Goal: Task Accomplishment & Management: Use online tool/utility

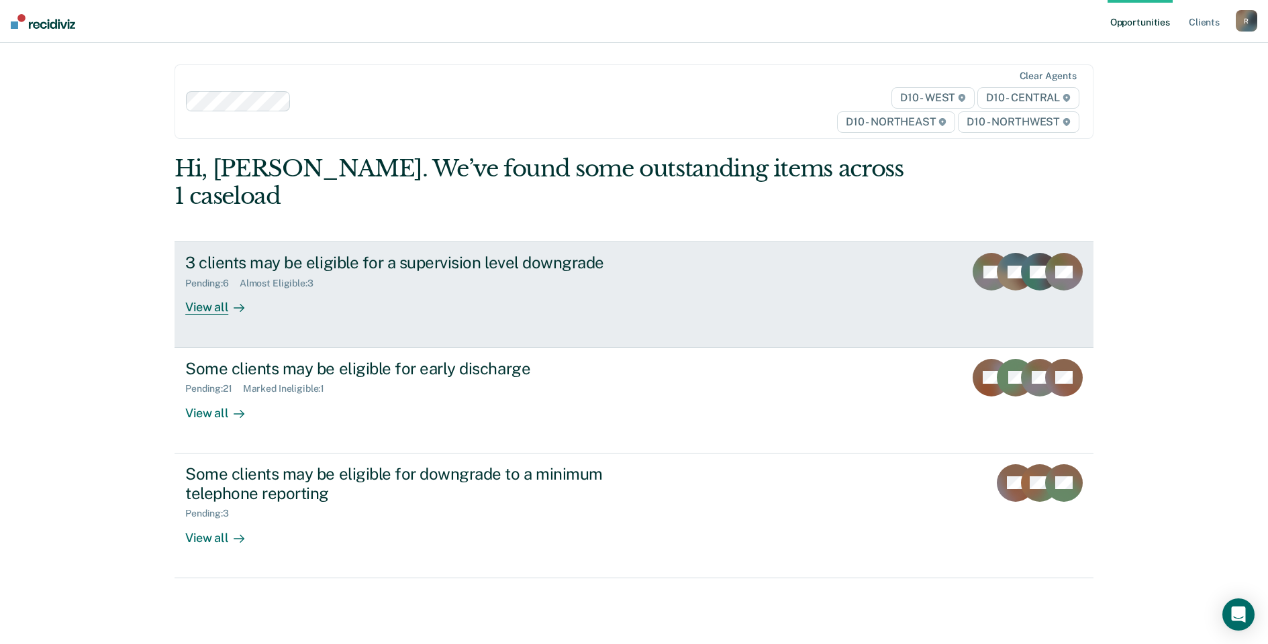
click at [199, 289] on div "View all" at bounding box center [222, 302] width 75 height 26
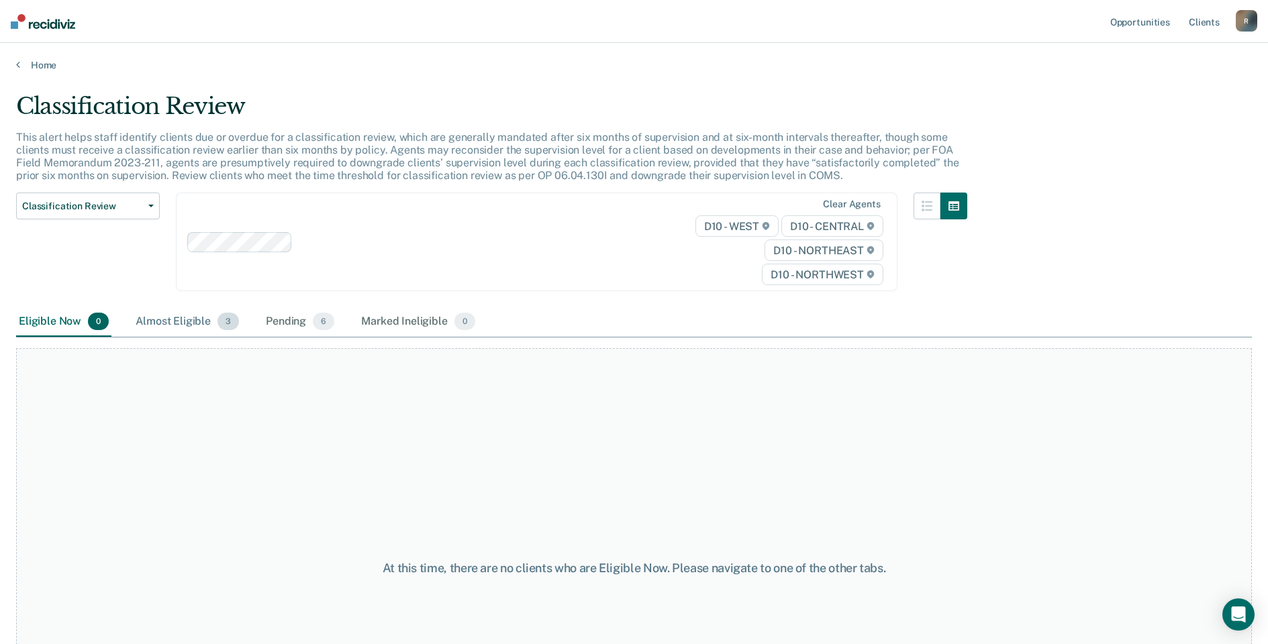
click at [175, 322] on div "Almost Eligible 3" at bounding box center [187, 322] width 109 height 30
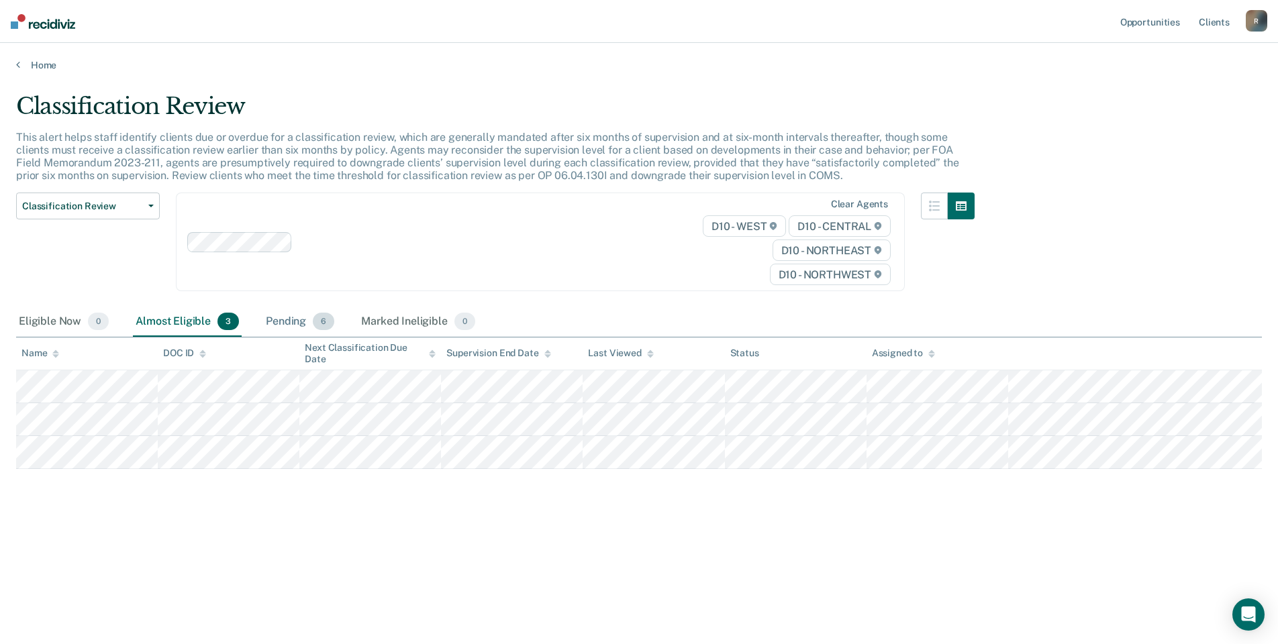
click at [279, 317] on div "Pending 6" at bounding box center [300, 322] width 74 height 30
